Goal: Task Accomplishment & Management: Complete application form

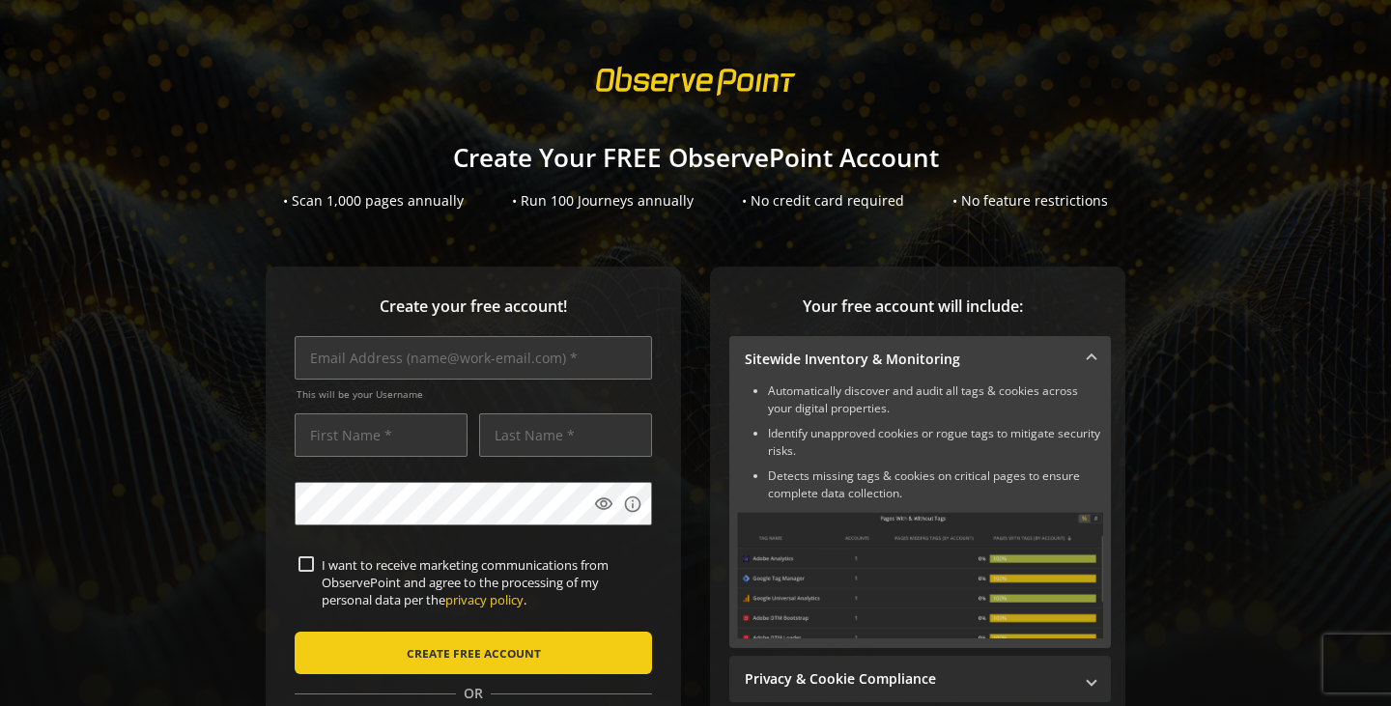
click at [924, 364] on mat-panel-title "Sitewide Inventory & Monitoring" at bounding box center [908, 359] width 327 height 19
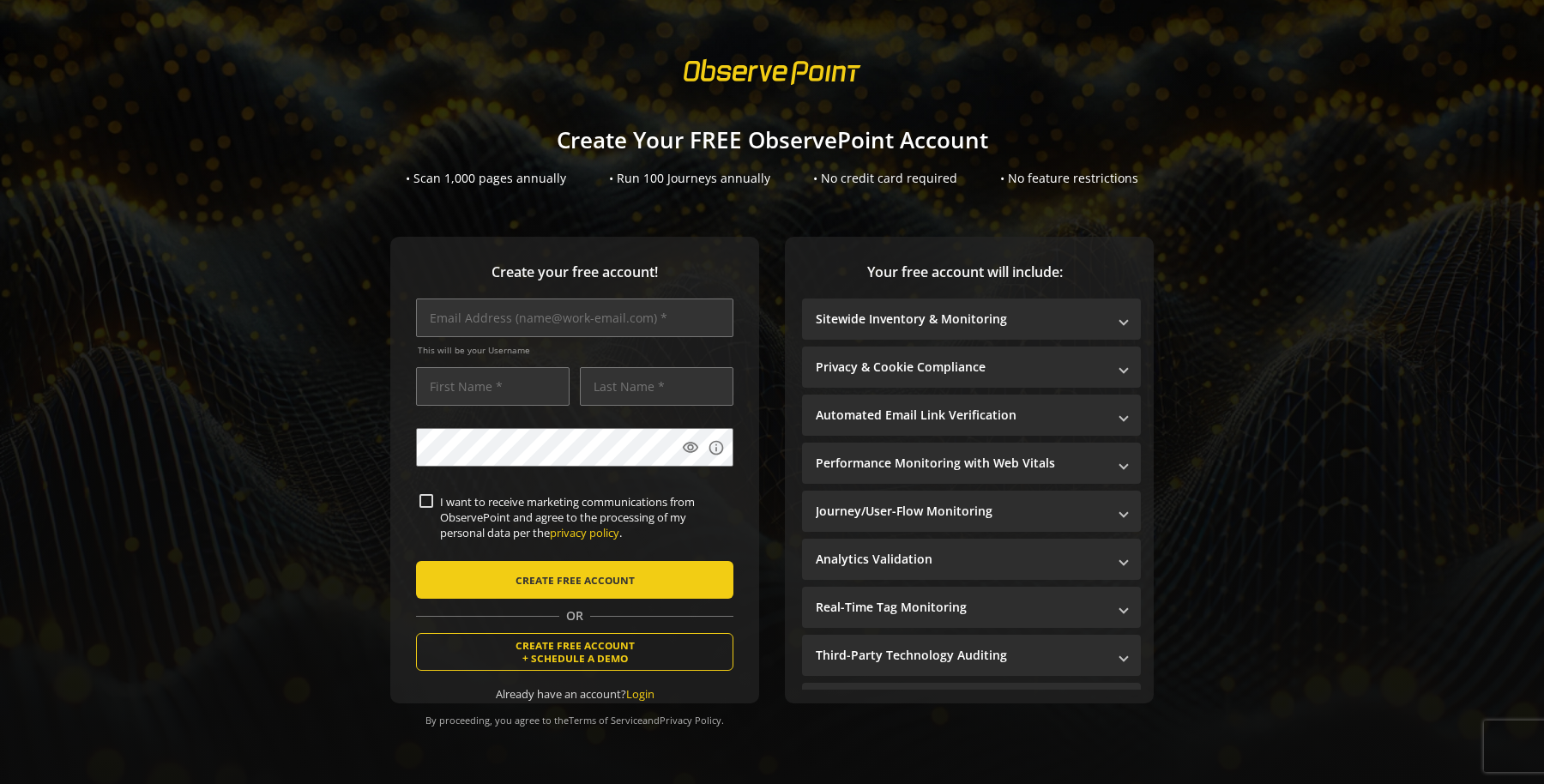
click at [286, 259] on div "Create your free account! This will be your Username visibility info I want to …" at bounding box center [772, 491] width 1503 height 508
click at [485, 322] on input "text" at bounding box center [574, 317] width 317 height 38
type input "t"
click at [561, 313] on input "text" at bounding box center [574, 317] width 317 height 38
type input "[EMAIL_ADDRESS][DOMAIN_NAME]"
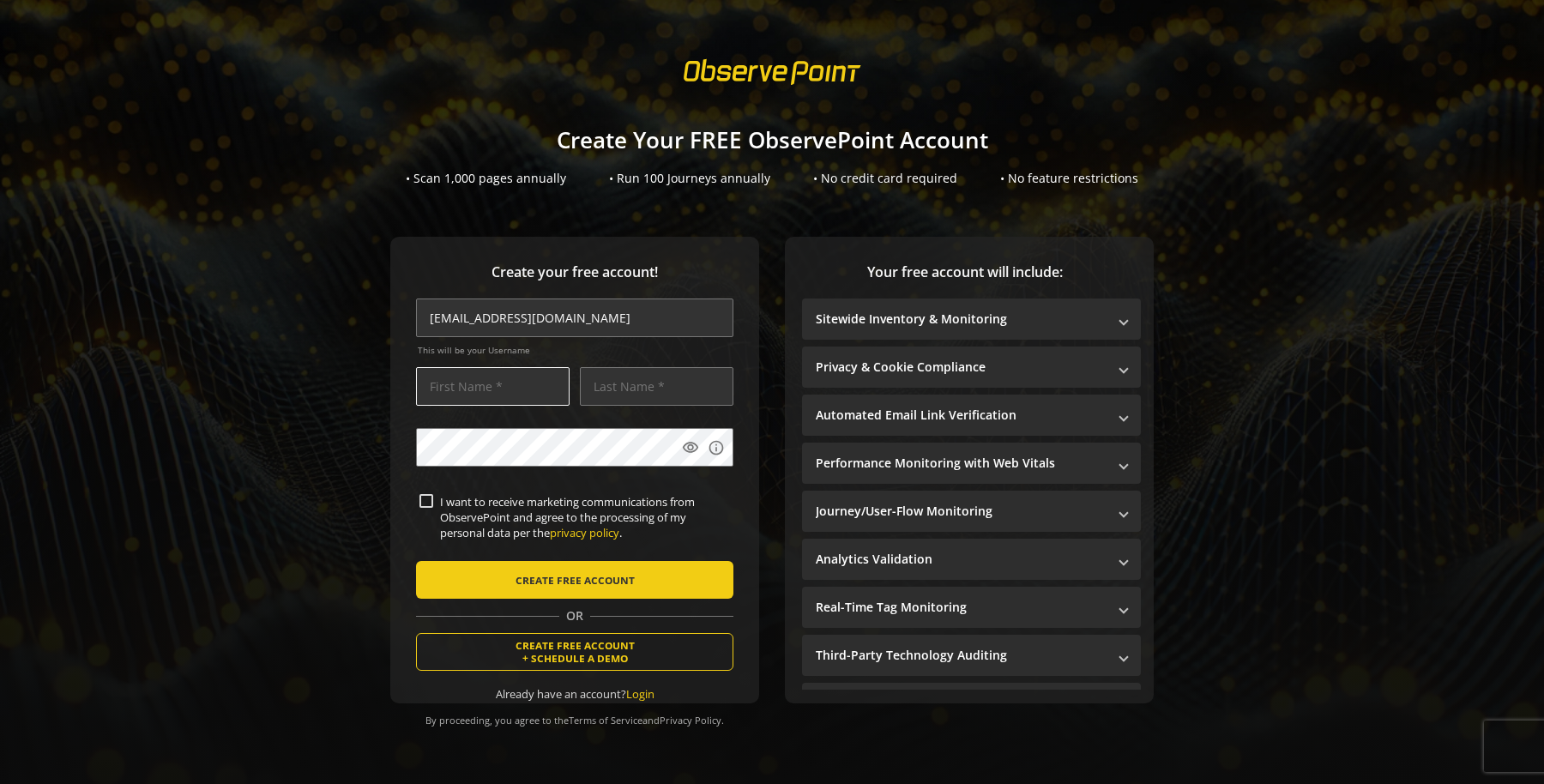
click at [483, 377] on input "text" at bounding box center [492, 385] width 154 height 38
type input "test"
click at [627, 384] on input "text" at bounding box center [657, 385] width 154 height 38
type input "test"
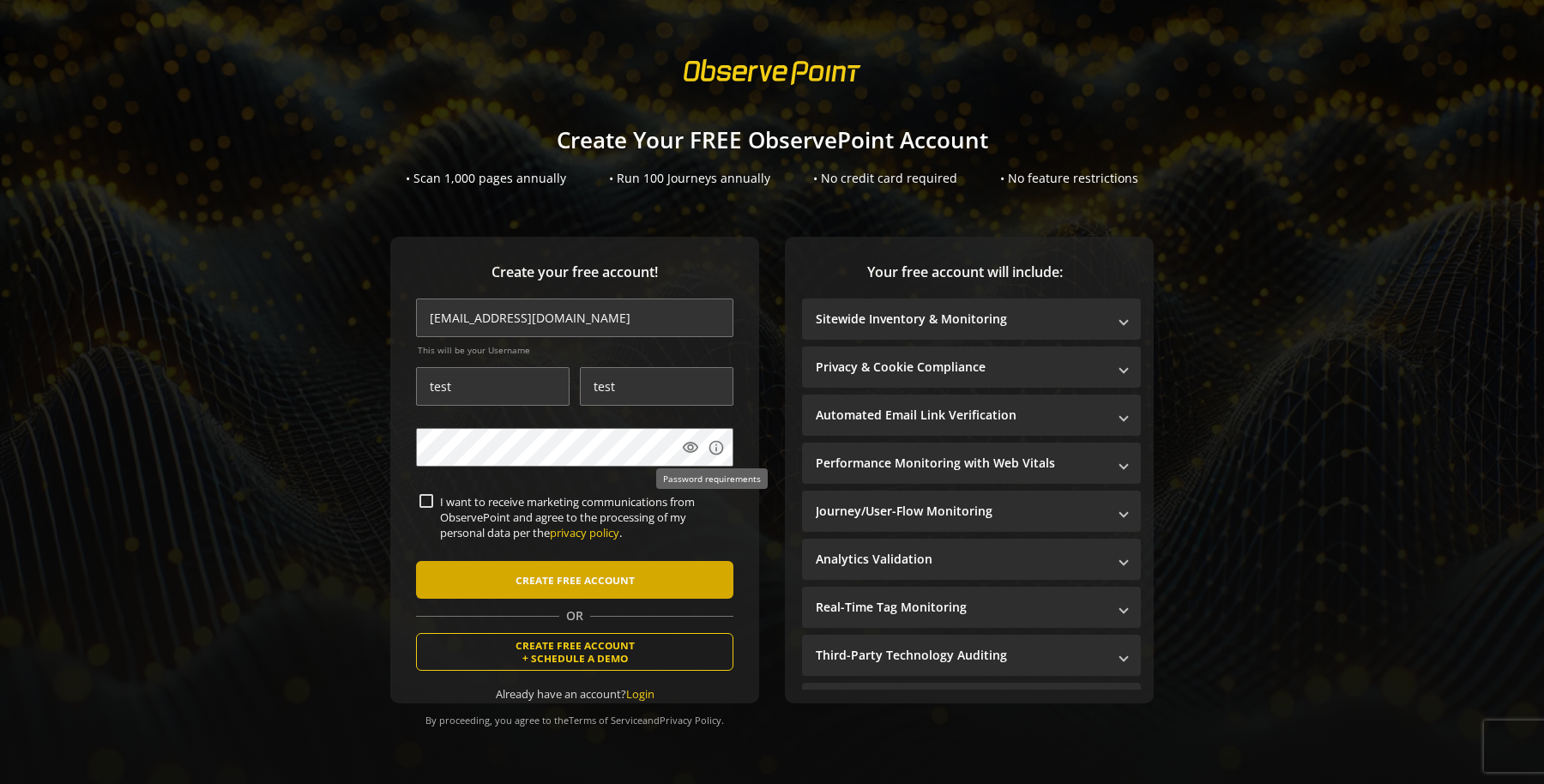
click at [623, 570] on span "CREATE FREE ACCOUNT" at bounding box center [575, 579] width 119 height 31
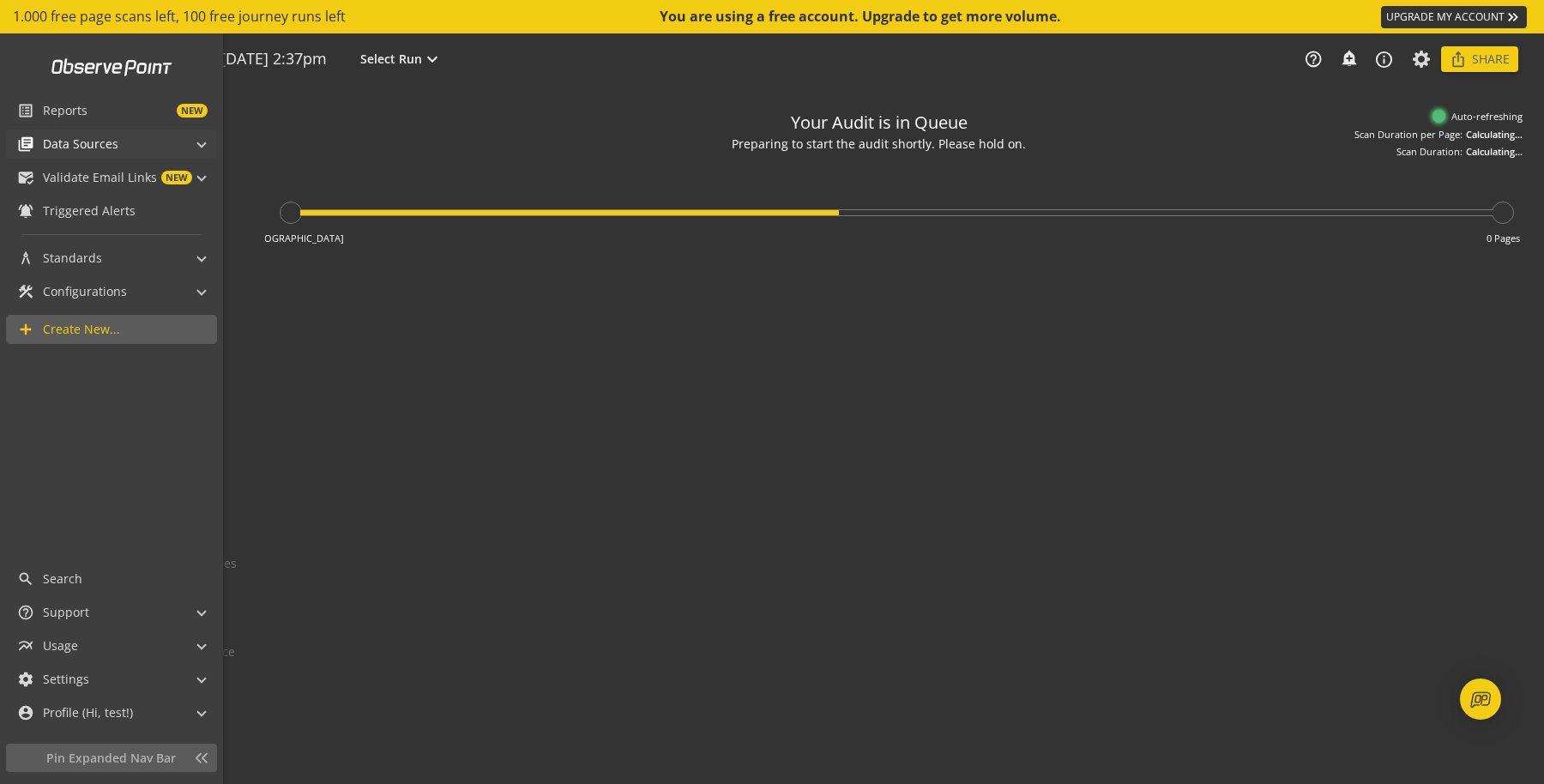
type textarea "Notes can include: -a description of what this audit is validating -changes in …"
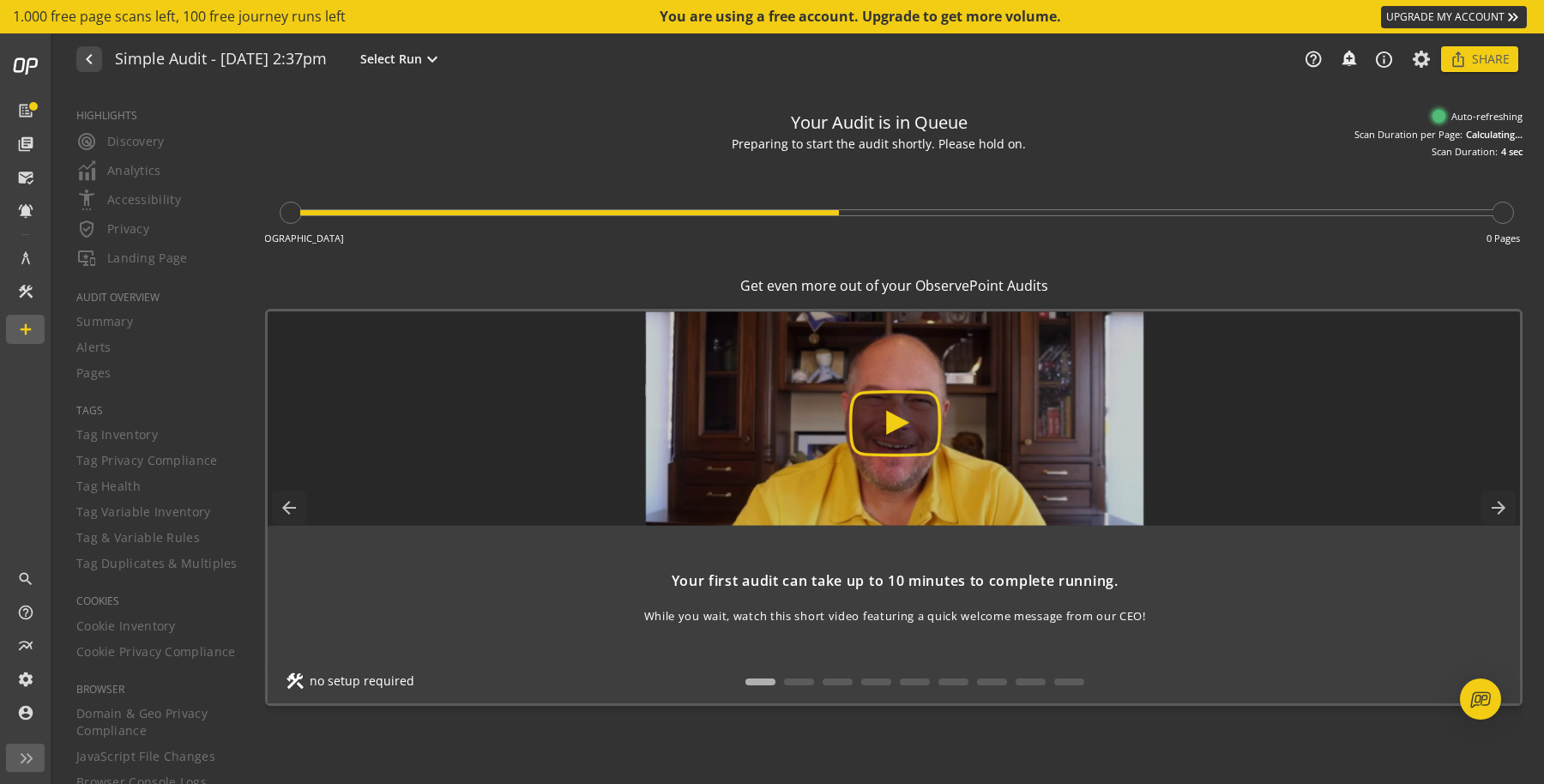
click at [700, 277] on div "Get even more out of your ObservePoint Audits" at bounding box center [894, 286] width 1258 height 20
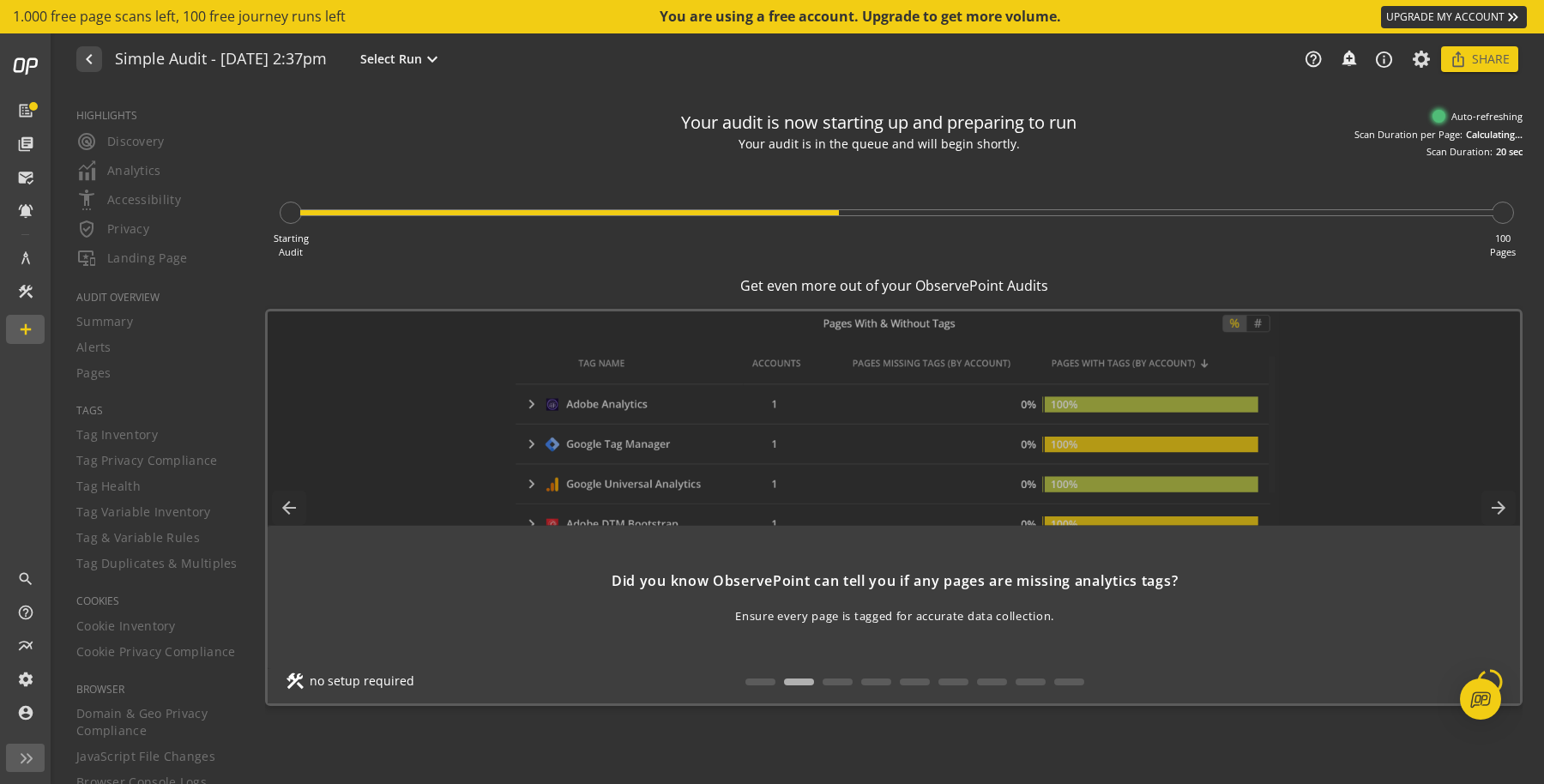
click at [1190, 136] on div "Your audit is now starting up and preparing to run Your audit is in the queue a…" at bounding box center [894, 130] width 1258 height 58
